Goal: Obtain resource: Download file/media

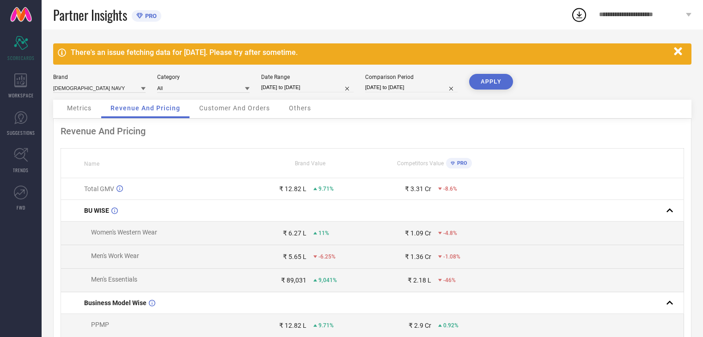
click at [25, 76] on icon at bounding box center [20, 80] width 13 height 14
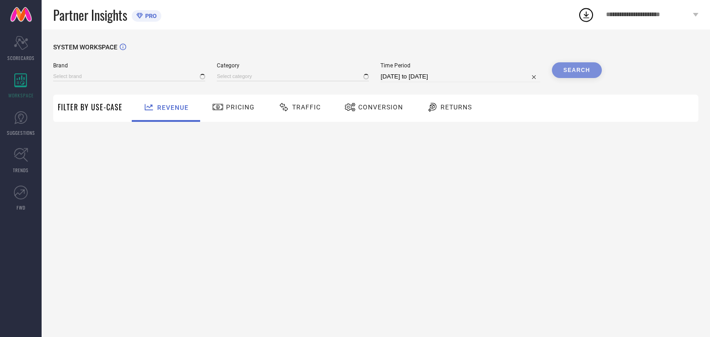
type input "[DEMOGRAPHIC_DATA] NAVY"
type input "All"
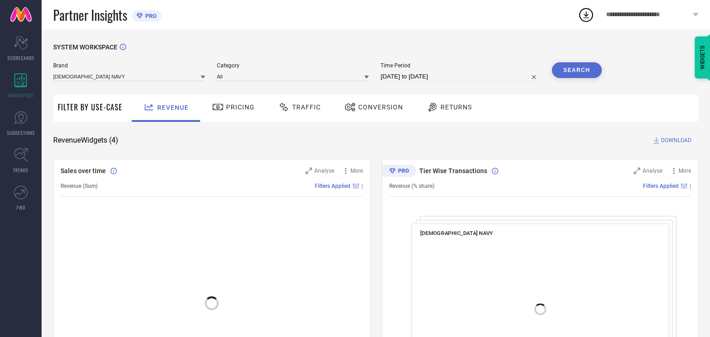
click at [368, 110] on span "Conversion" at bounding box center [380, 107] width 45 height 7
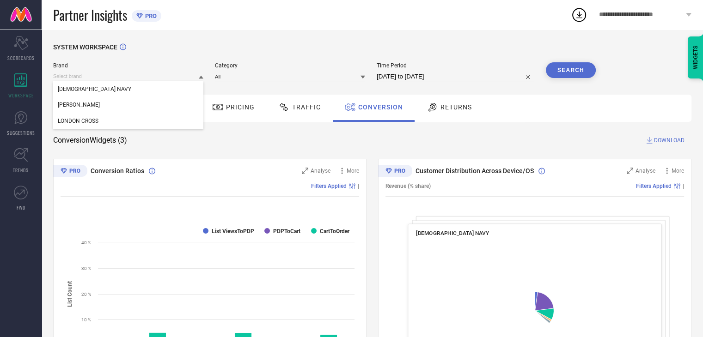
click at [147, 76] on input at bounding box center [128, 77] width 150 height 10
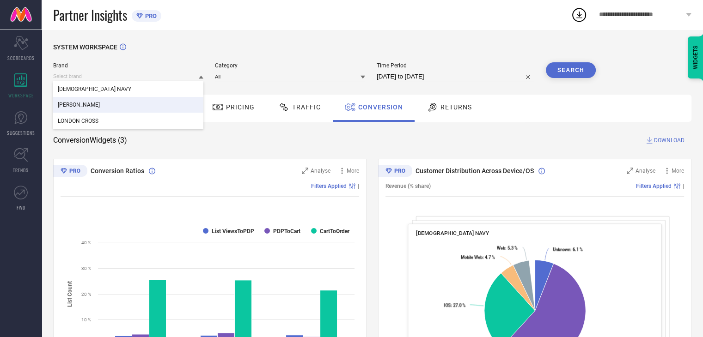
click at [122, 102] on div "[PERSON_NAME]" at bounding box center [128, 105] width 150 height 16
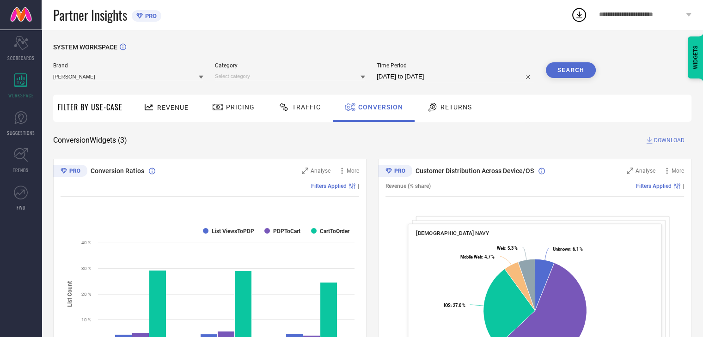
click at [235, 72] on div at bounding box center [290, 77] width 150 height 10
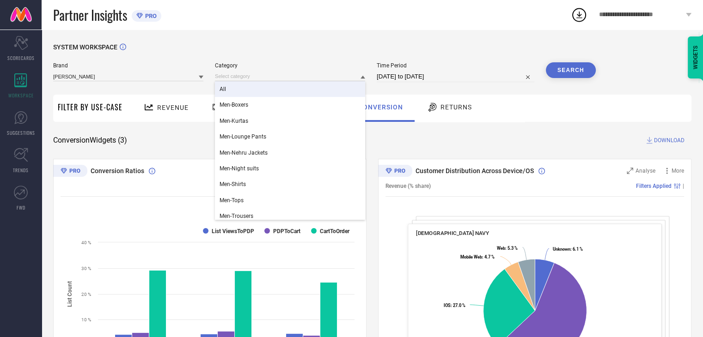
click at [227, 94] on div "All" at bounding box center [290, 89] width 150 height 16
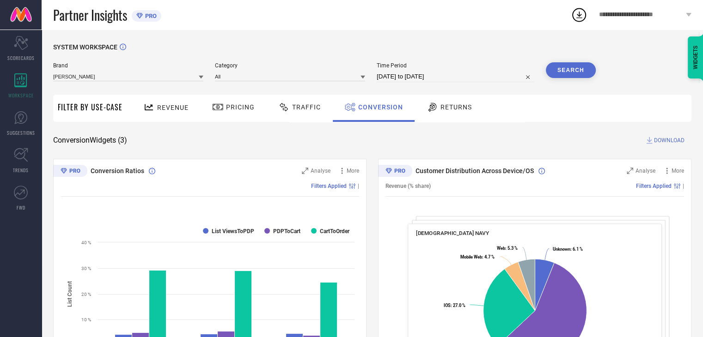
click at [418, 82] on input "[DATE] to [DATE]" at bounding box center [456, 76] width 158 height 11
select select "7"
select select "2025"
select select "8"
select select "2025"
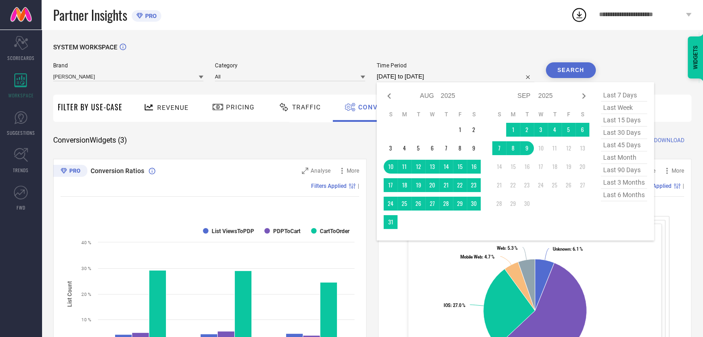
click at [616, 134] on span "last 30 days" at bounding box center [624, 133] width 46 height 12
type input "[DATE] to [DATE]"
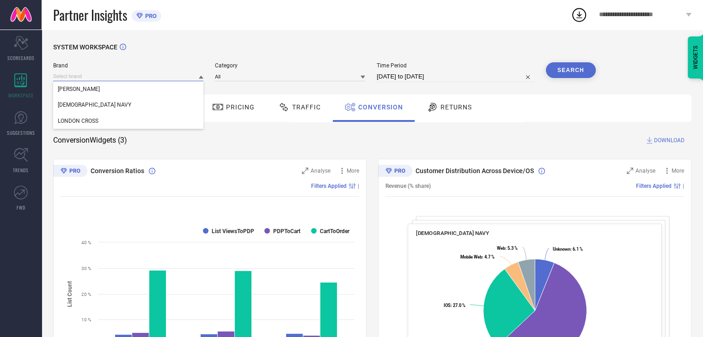
click at [135, 77] on input at bounding box center [128, 77] width 150 height 10
click at [175, 50] on div "SYSTEM WORKSPACE" at bounding box center [372, 52] width 638 height 19
click at [569, 70] on button "Search" at bounding box center [571, 70] width 50 height 16
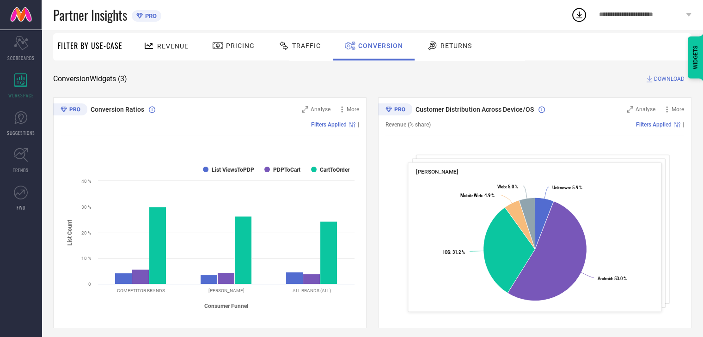
scroll to position [46, 0]
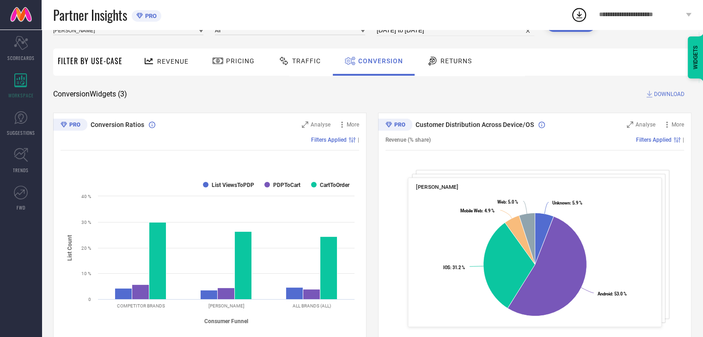
click at [660, 93] on span "DOWNLOAD" at bounding box center [669, 94] width 31 height 9
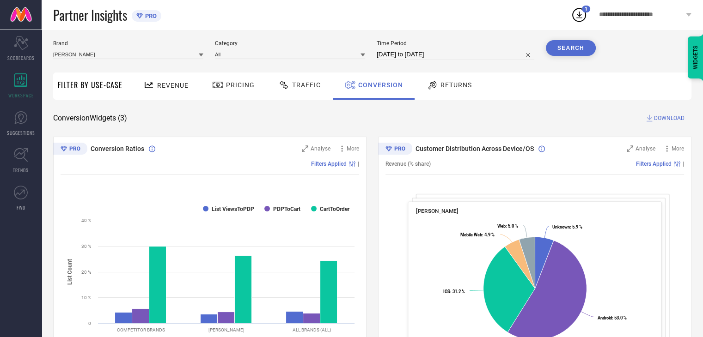
scroll to position [0, 0]
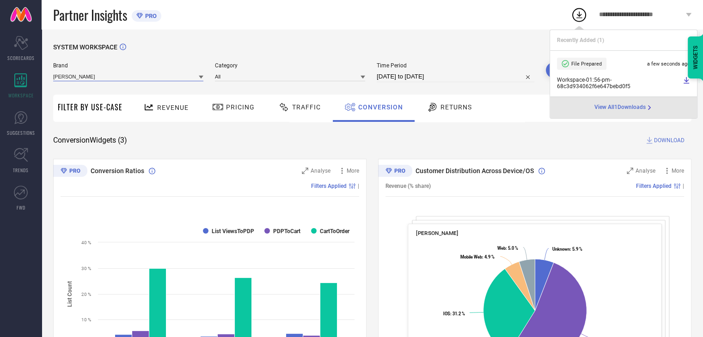
click at [115, 77] on input at bounding box center [128, 77] width 150 height 10
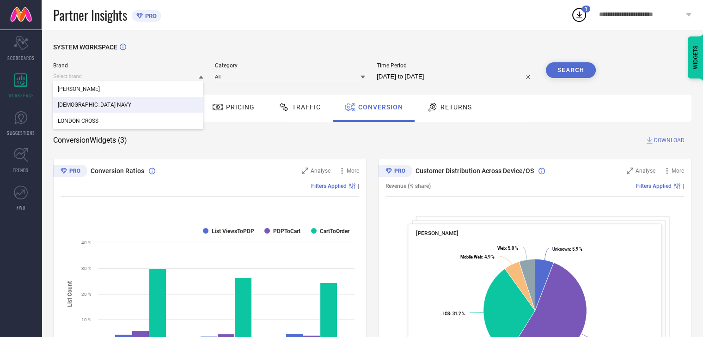
click at [98, 101] on div "[DEMOGRAPHIC_DATA] NAVY" at bounding box center [128, 105] width 150 height 16
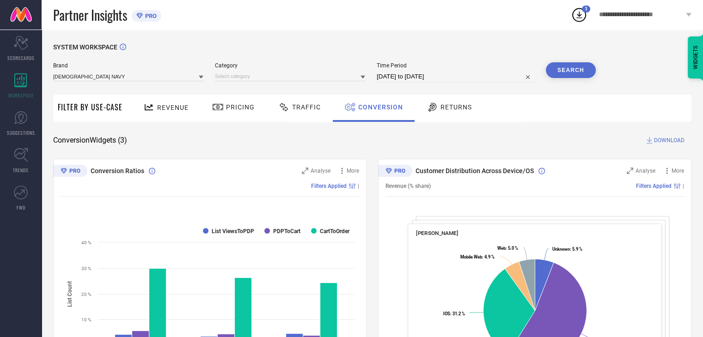
click at [241, 69] on div "Category" at bounding box center [290, 72] width 150 height 20
click at [240, 76] on input at bounding box center [290, 77] width 150 height 10
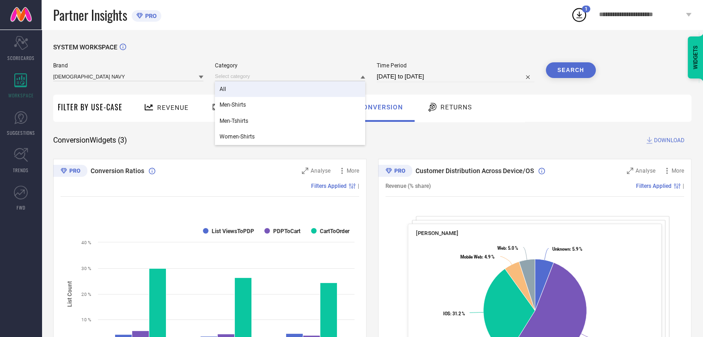
click at [239, 93] on div "All" at bounding box center [290, 89] width 150 height 16
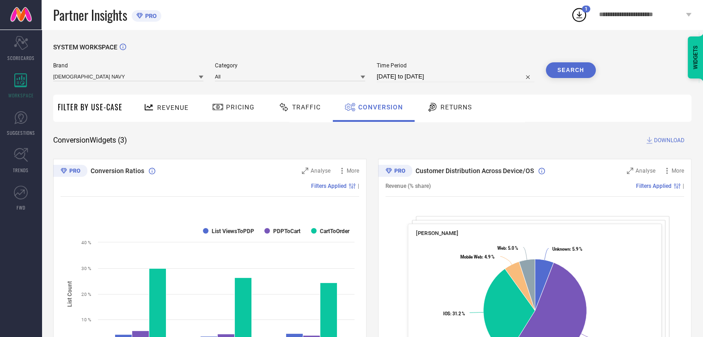
click at [570, 73] on button "Search" at bounding box center [571, 70] width 50 height 16
click at [590, 73] on button "Search" at bounding box center [571, 70] width 50 height 16
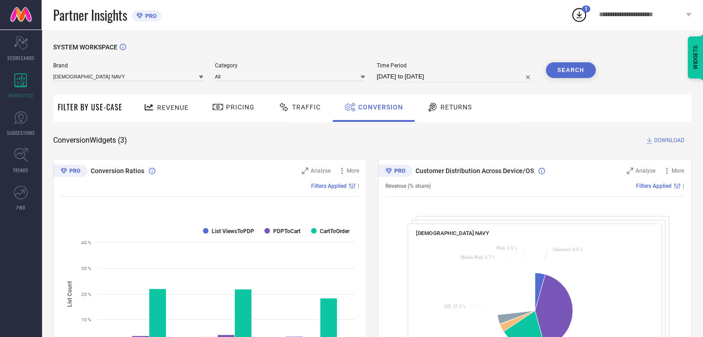
click at [664, 138] on span "DOWNLOAD" at bounding box center [669, 140] width 31 height 9
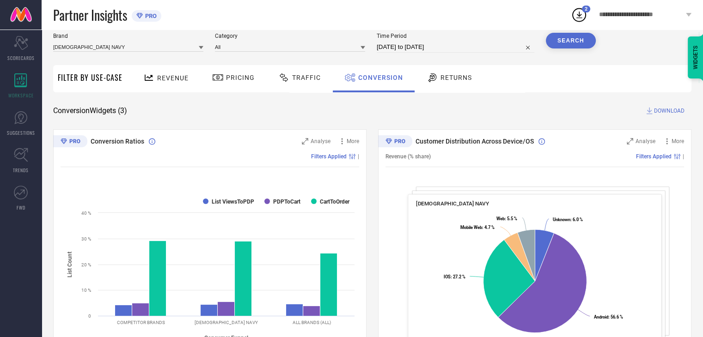
scroll to position [46, 0]
